Goal: Task Accomplishment & Management: Manage account settings

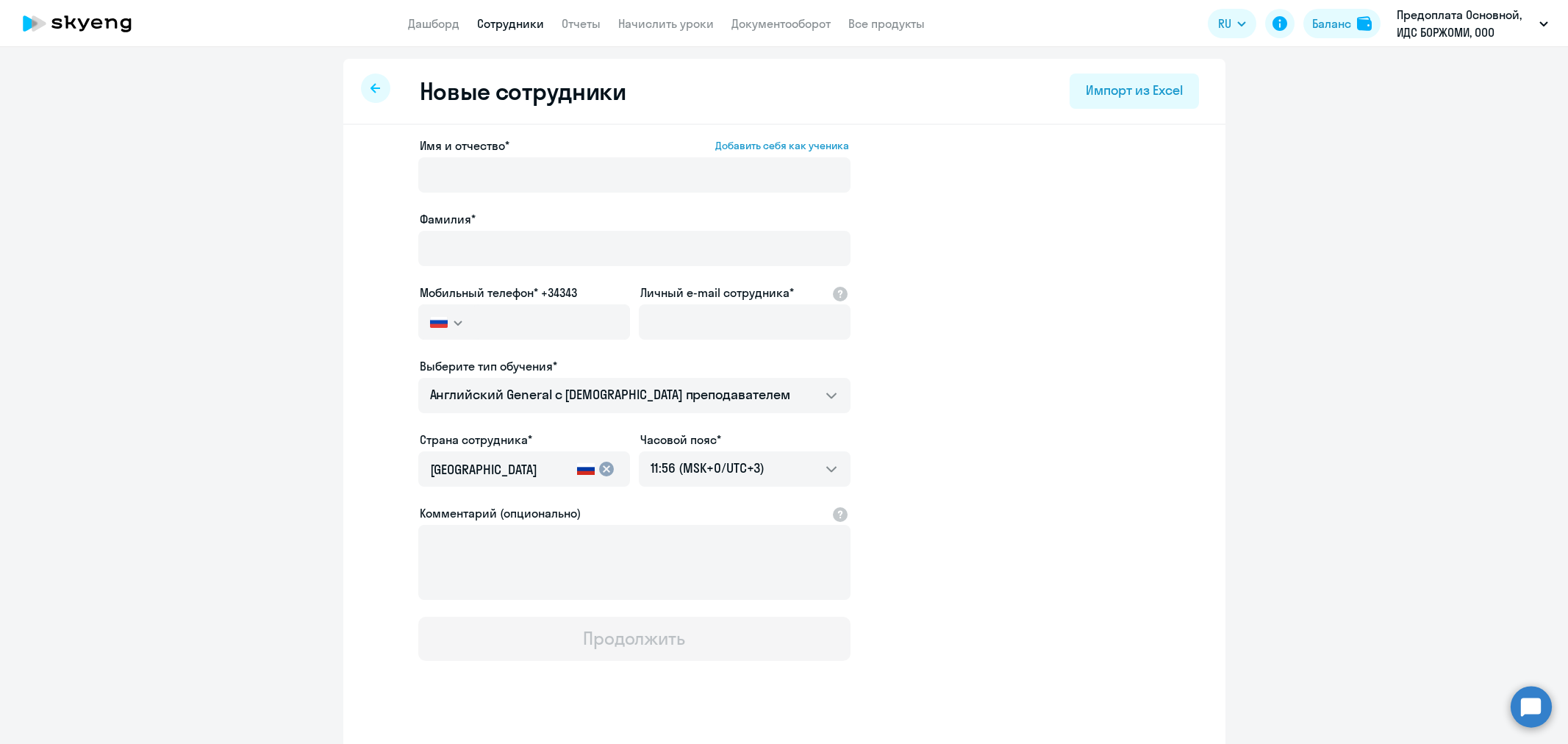
select select "english_adult_not_native_speaker"
select select "3"
click at [364, 85] on div at bounding box center [376, 88] width 29 height 29
select select "english_adult_not_native_speaker"
select select "3"
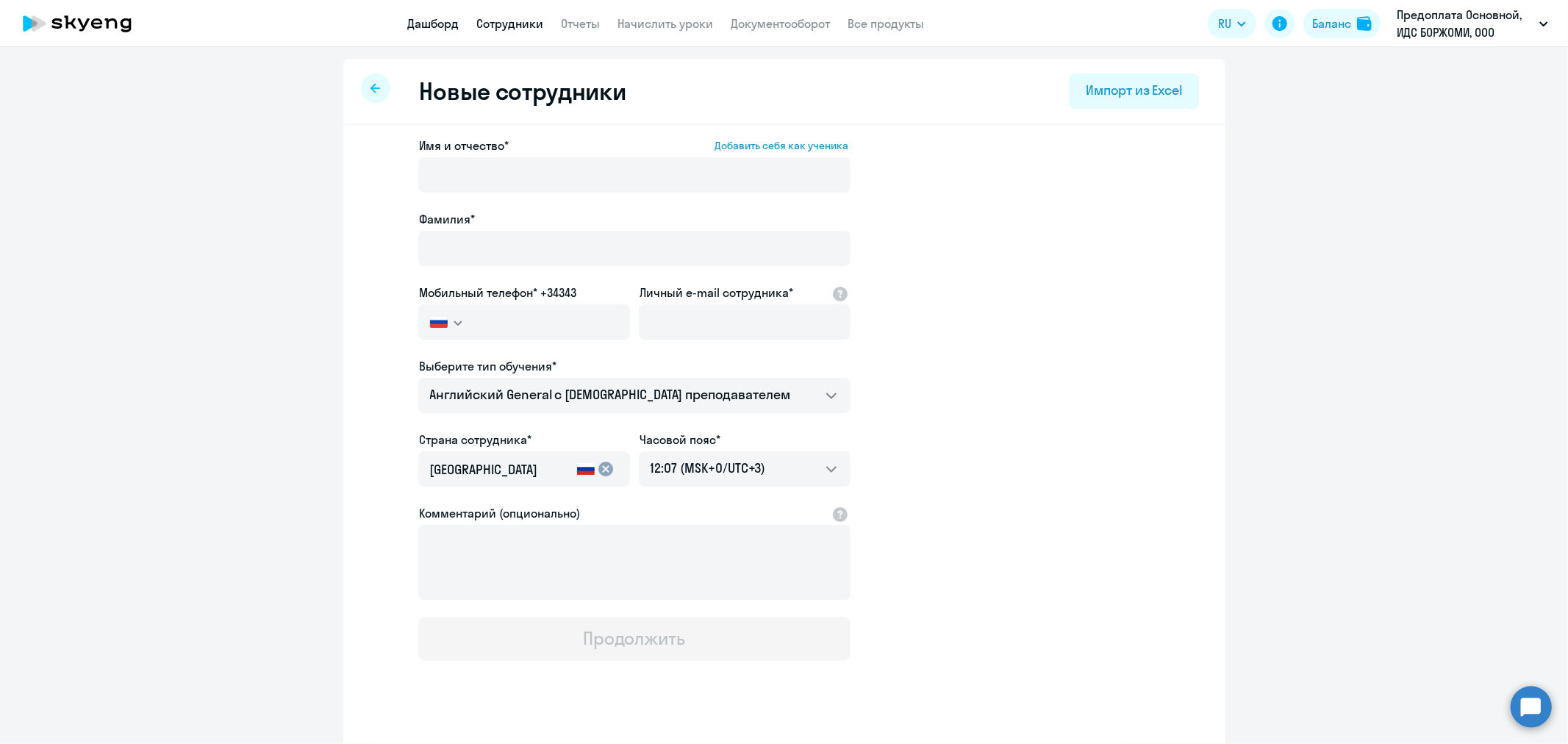
click at [433, 25] on link "Дашборд" at bounding box center [433, 24] width 51 height 15
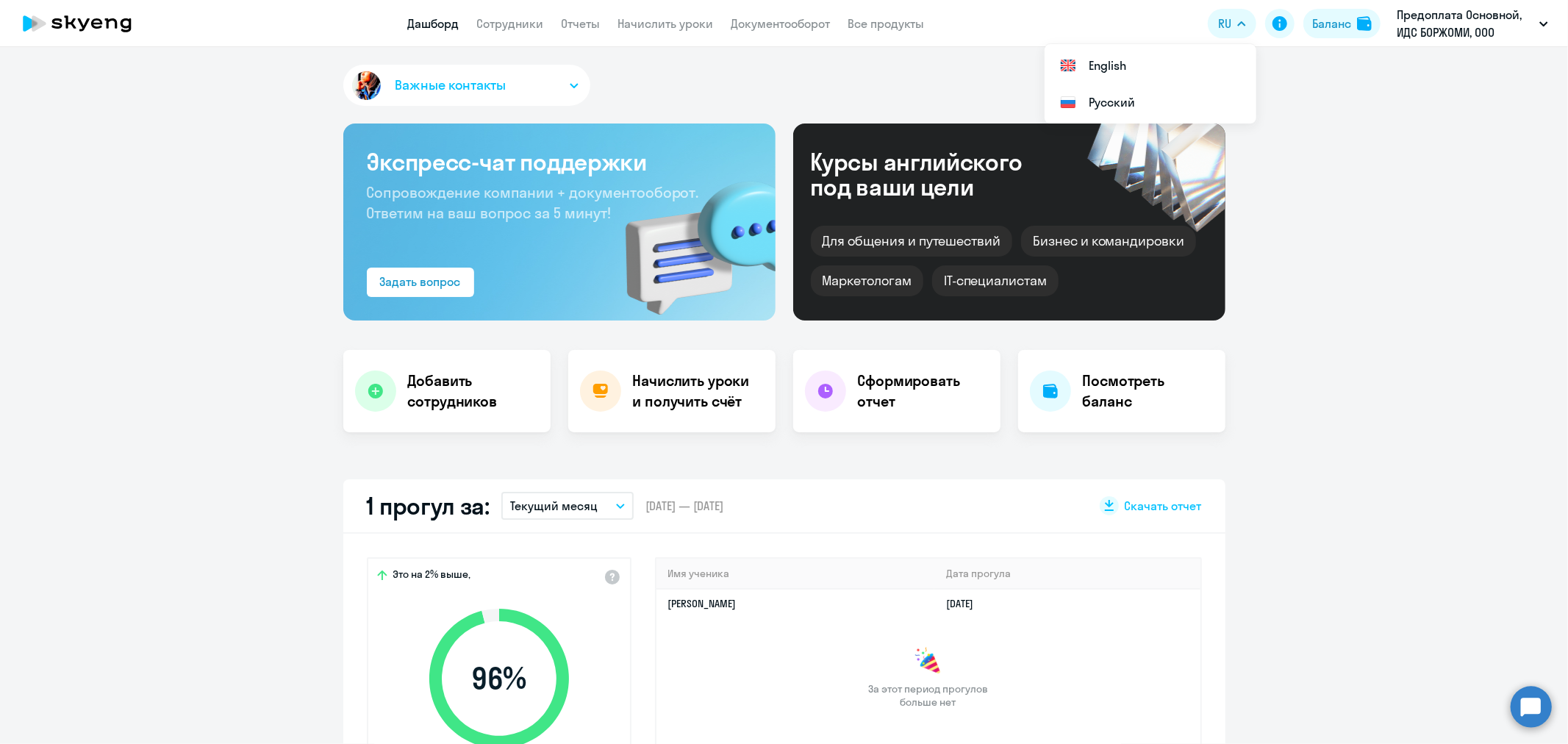
select select "30"
click at [519, 24] on link "Сотрудники" at bounding box center [511, 24] width 67 height 15
select select "30"
